Goal: Task Accomplishment & Management: Use online tool/utility

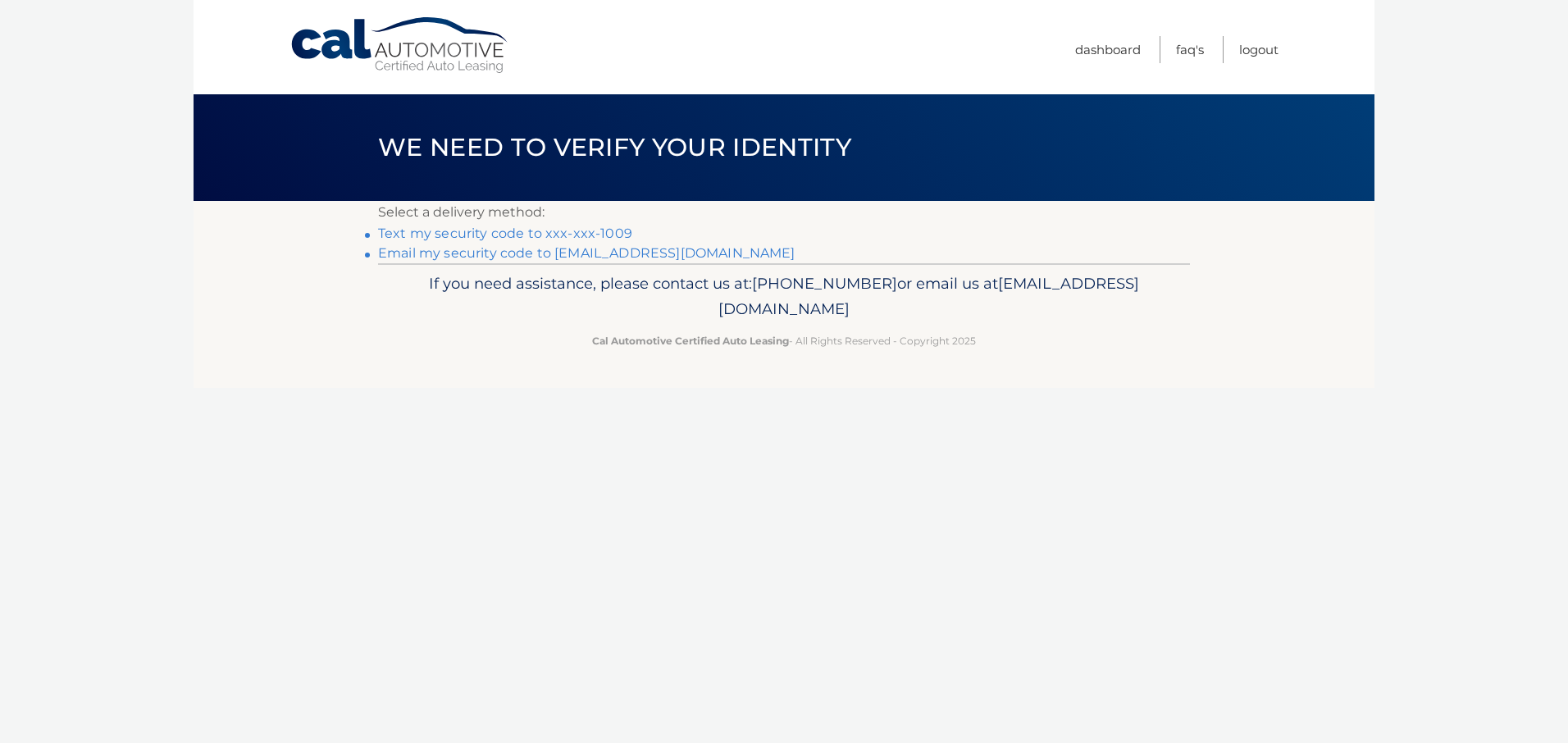
click at [575, 241] on link "Text my security code to xxx-xxx-1009" at bounding box center [506, 233] width 254 height 15
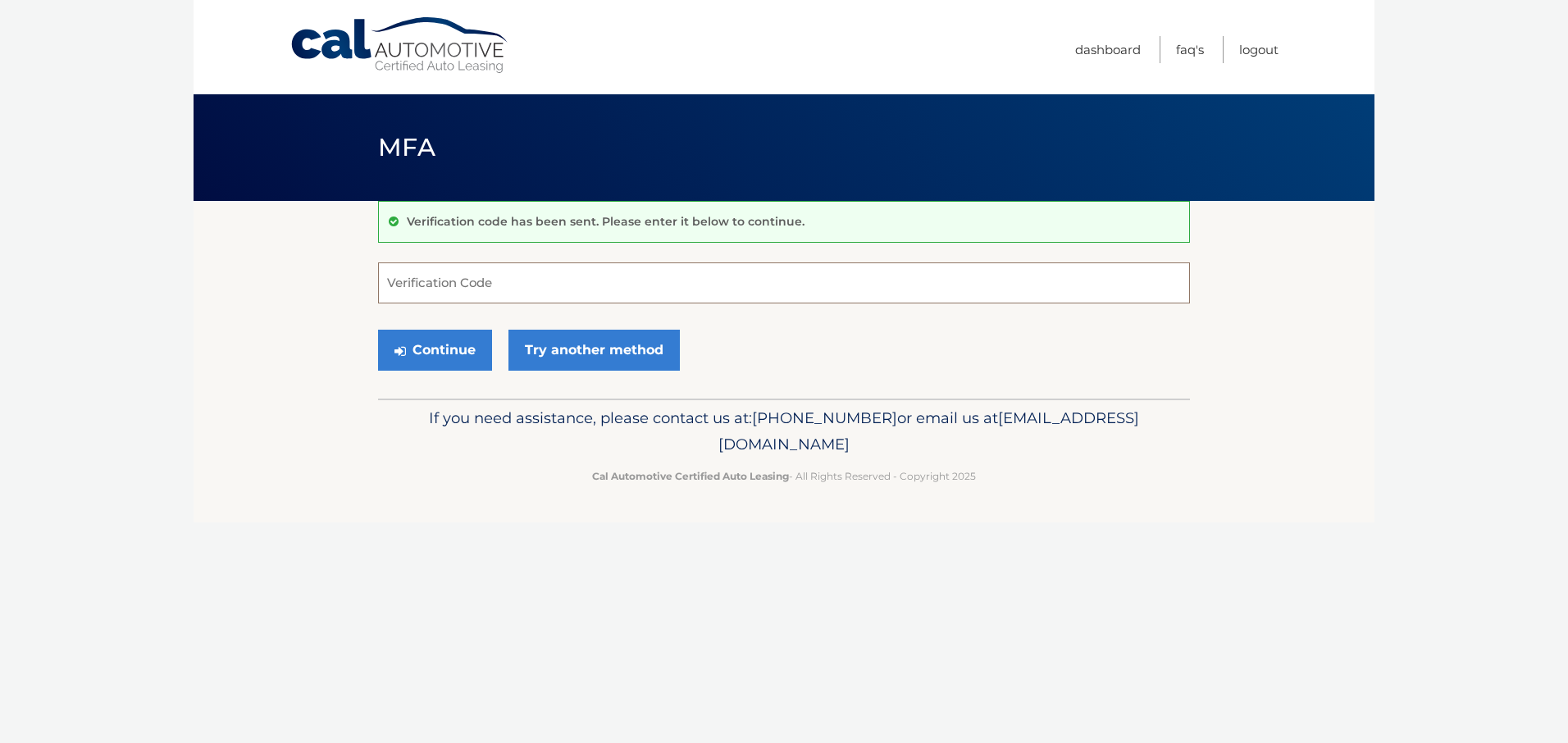
click at [516, 302] on input "Verification Code" at bounding box center [784, 282] width 812 height 41
type input "939215"
click at [469, 371] on button "Continue" at bounding box center [435, 350] width 114 height 41
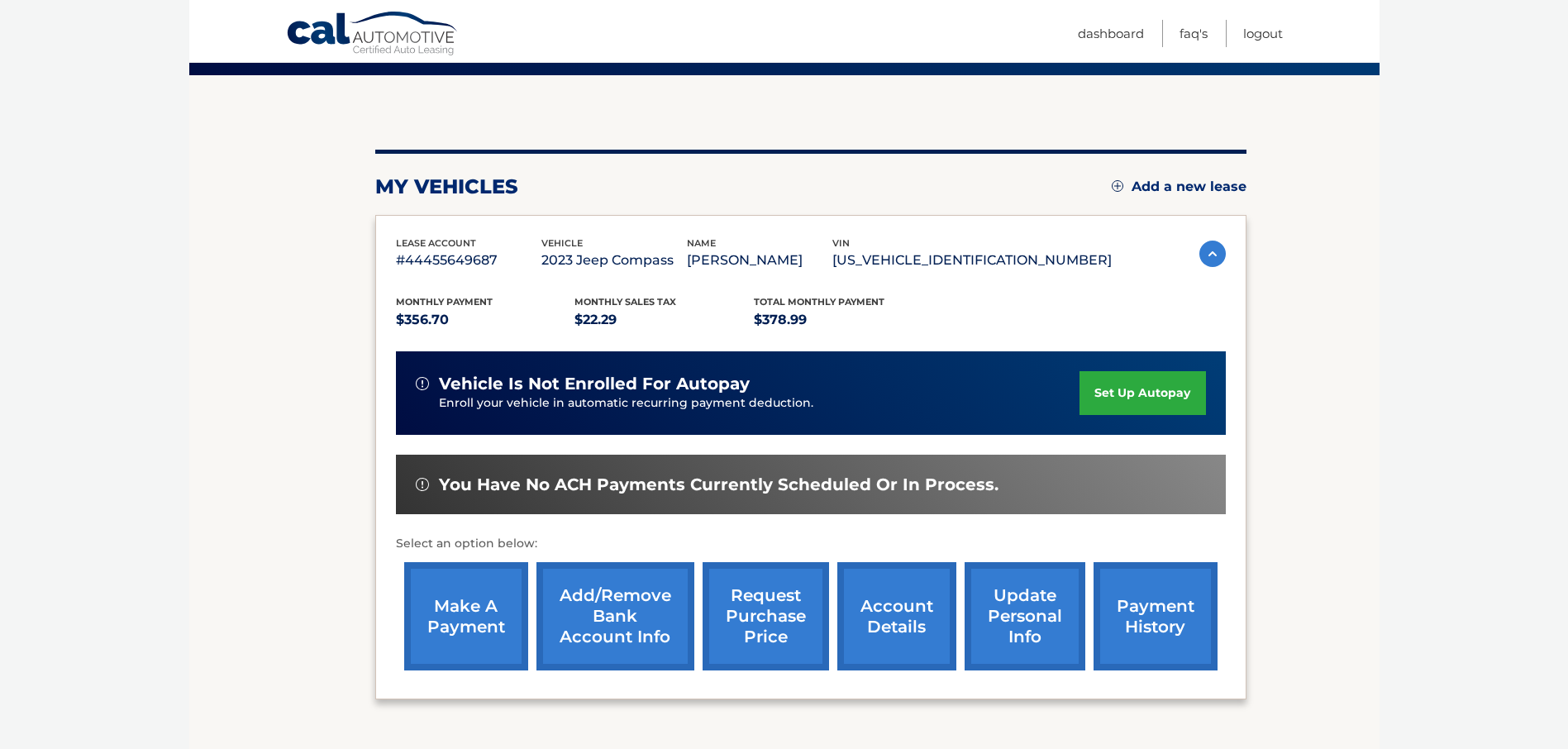
scroll to position [131, 0]
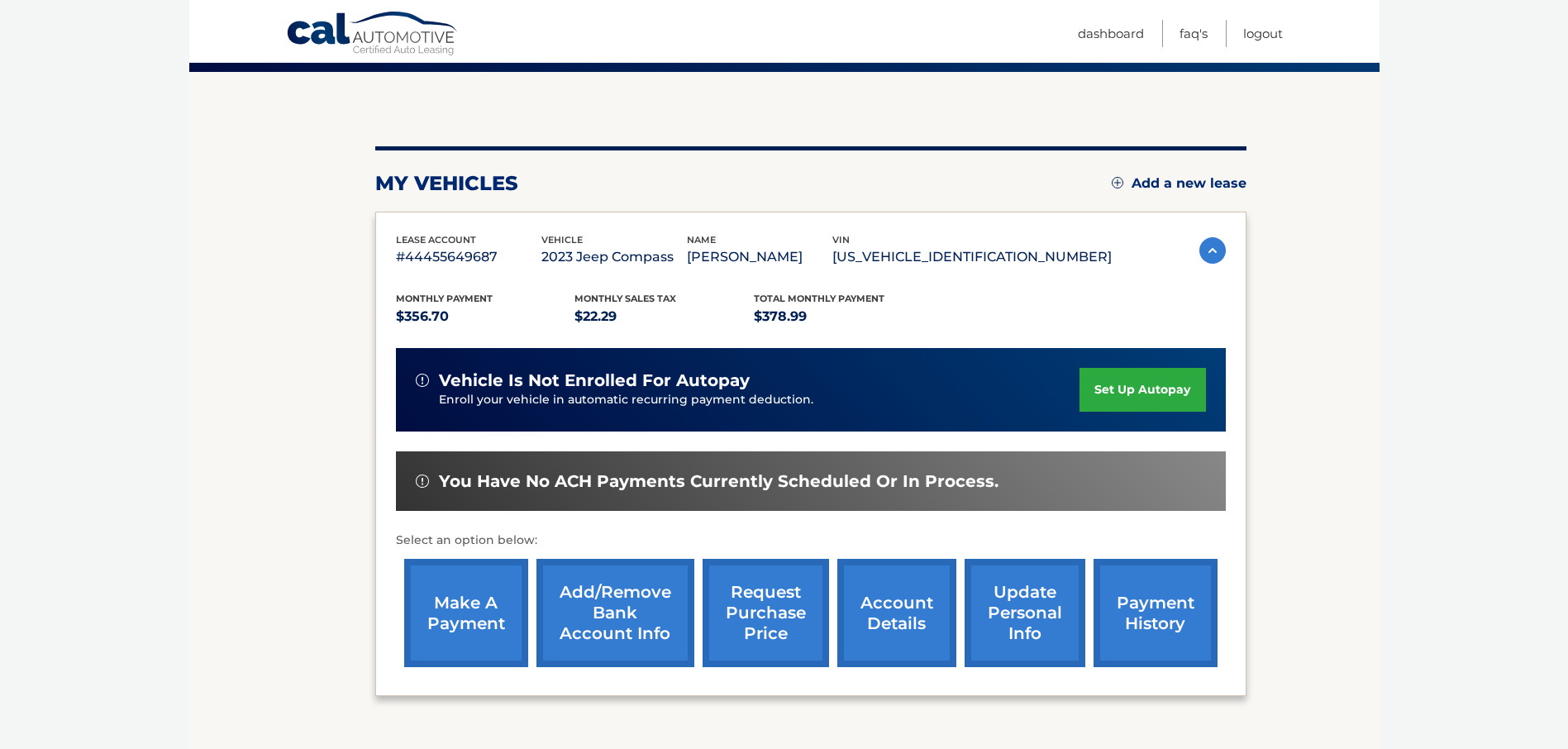
click at [472, 621] on link "make a payment" at bounding box center [466, 614] width 124 height 109
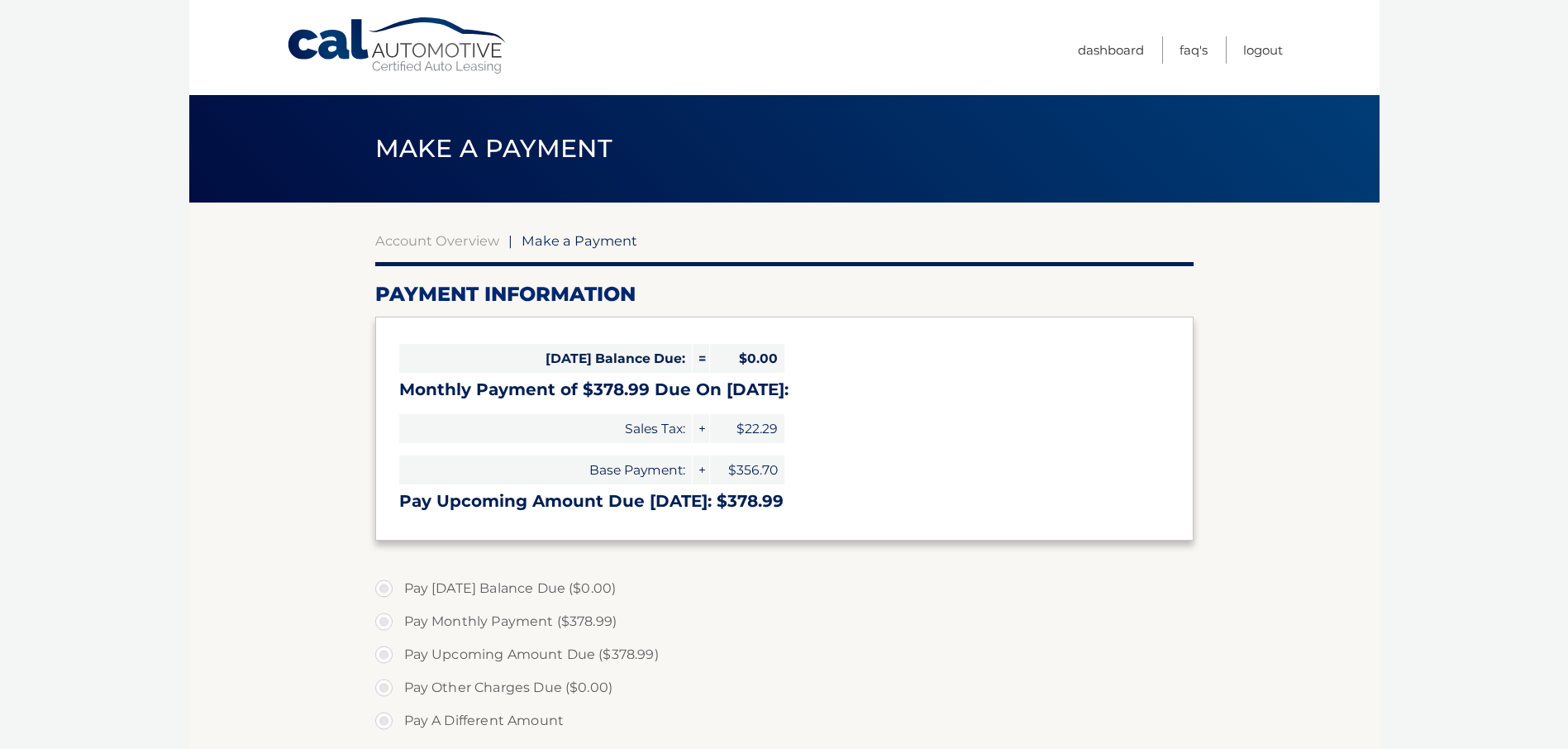
select select "MzcxODRiMTktOTA3My00YmEwLWFkZmYtN2U1YzQxMjkzY2Nk"
drag, startPoint x: 1568, startPoint y: 257, endPoint x: 1558, endPoint y: 301, distance: 45.1
click at [1558, 301] on body "Cal Automotive Menu Dashboard FAQ's Logout |" at bounding box center [784, 374] width 1568 height 749
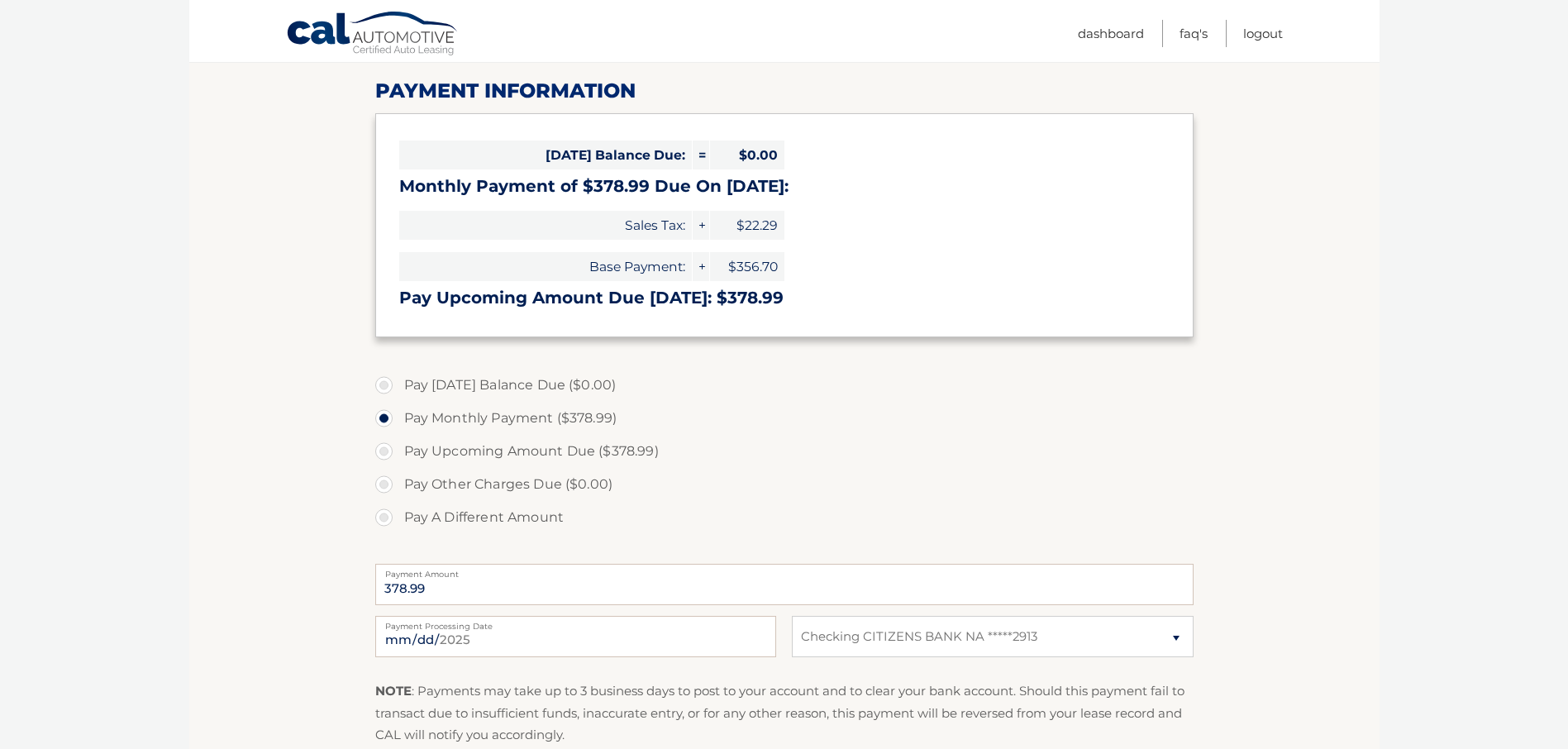
scroll to position [207, 0]
